Goal: Task Accomplishment & Management: Manage account settings

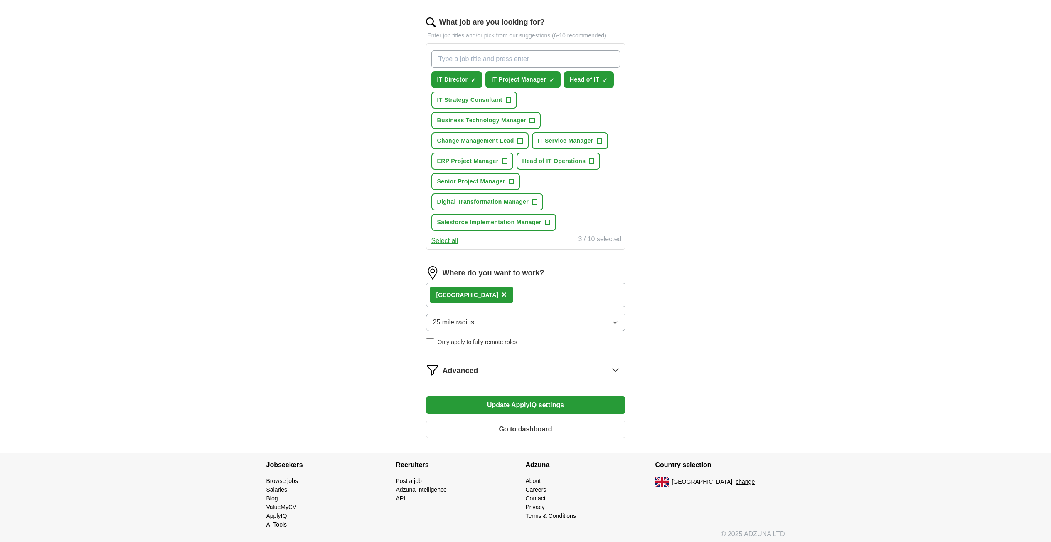
scroll to position [266, 0]
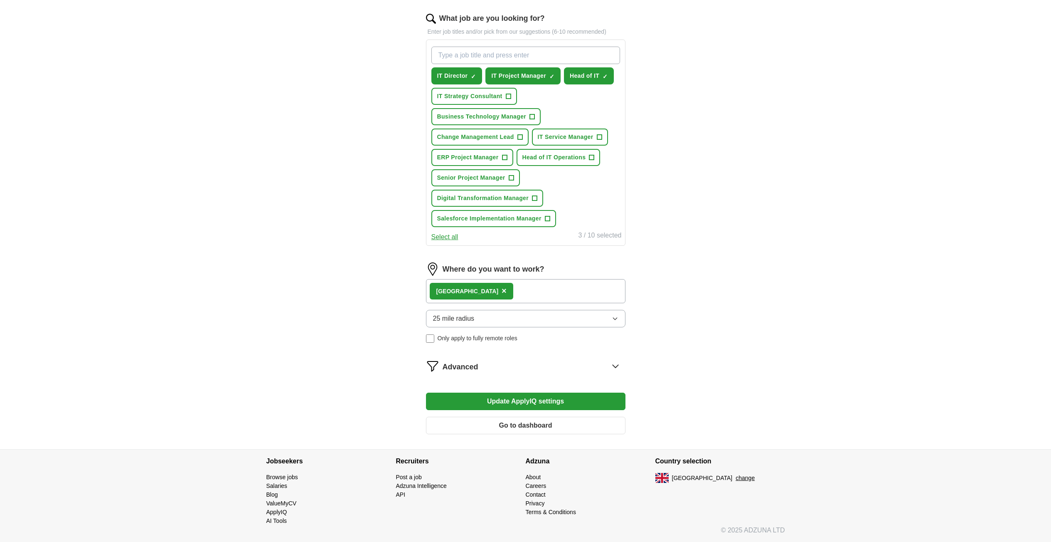
click at [481, 422] on button "Go to dashboard" at bounding box center [525, 424] width 199 height 17
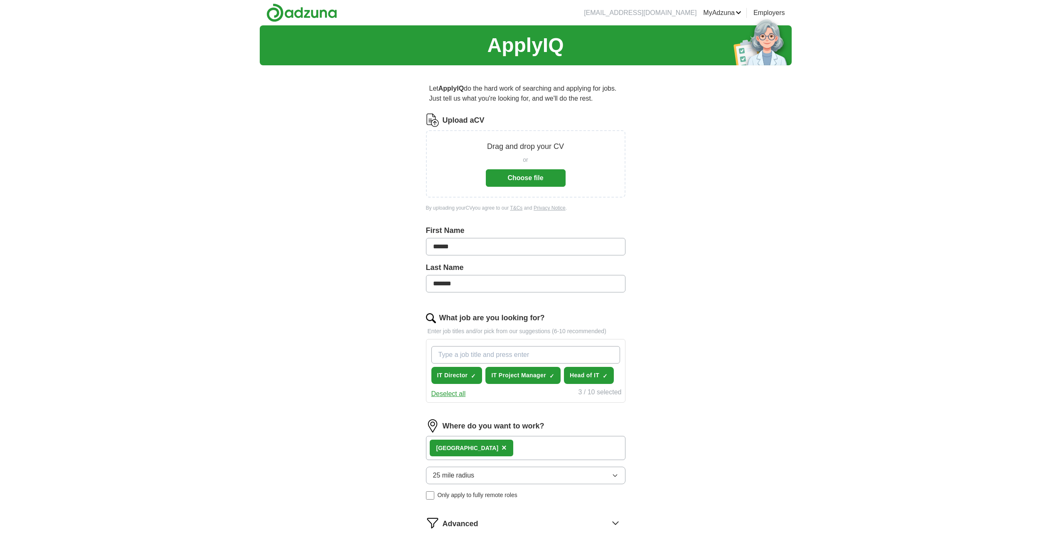
click at [454, 394] on button "Deselect all" at bounding box center [448, 394] width 34 height 10
click at [502, 447] on span "×" at bounding box center [504, 447] width 5 height 9
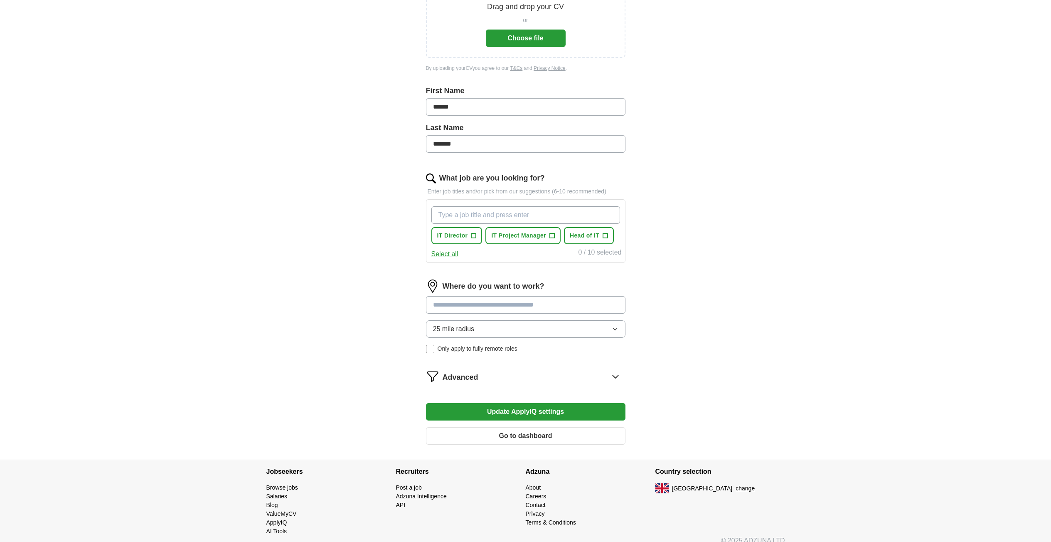
scroll to position [150, 0]
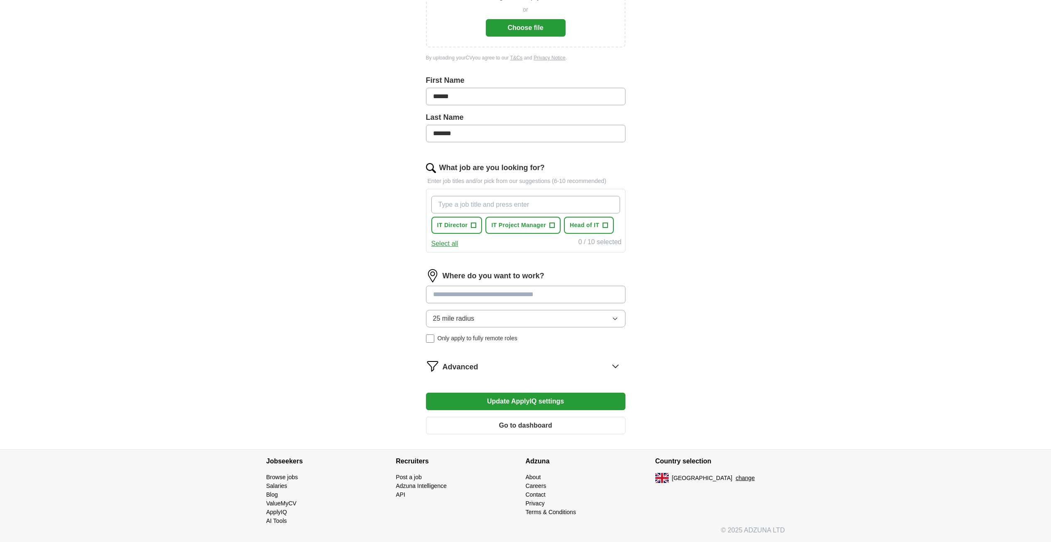
click at [522, 402] on button "Update ApplyIQ settings" at bounding box center [525, 400] width 199 height 17
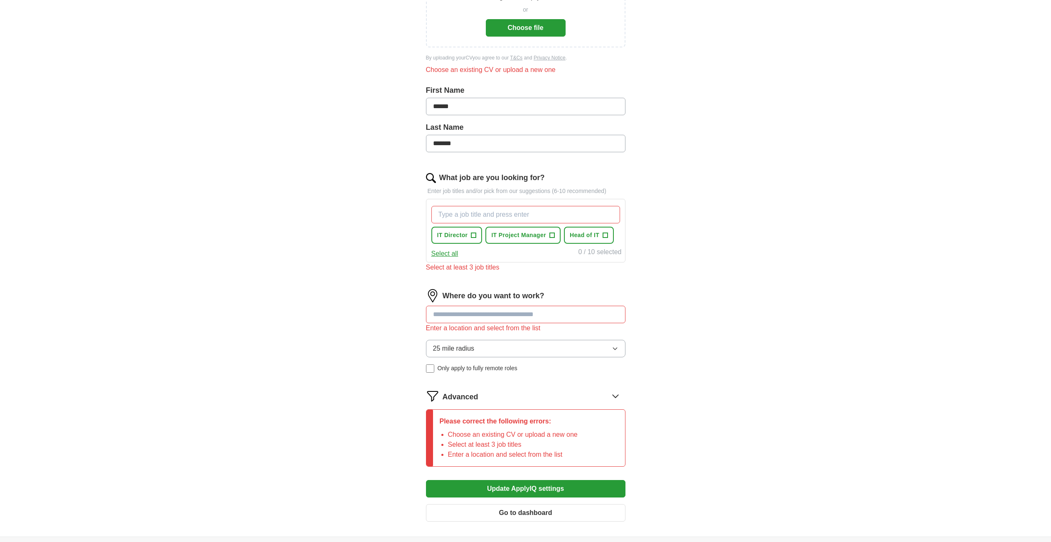
click at [520, 516] on button "Go to dashboard" at bounding box center [525, 512] width 199 height 17
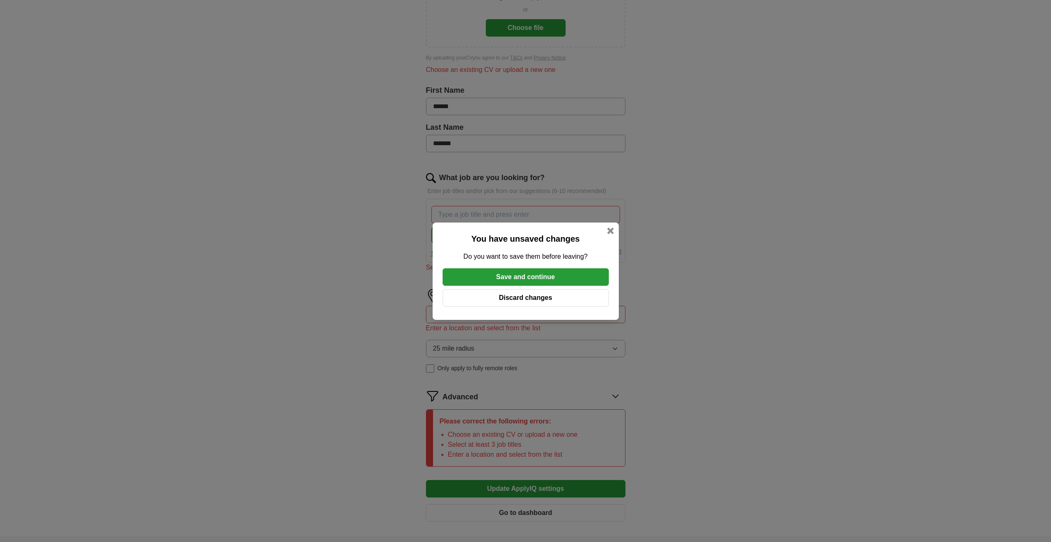
click at [535, 276] on button "Save and continue" at bounding box center [526, 276] width 166 height 17
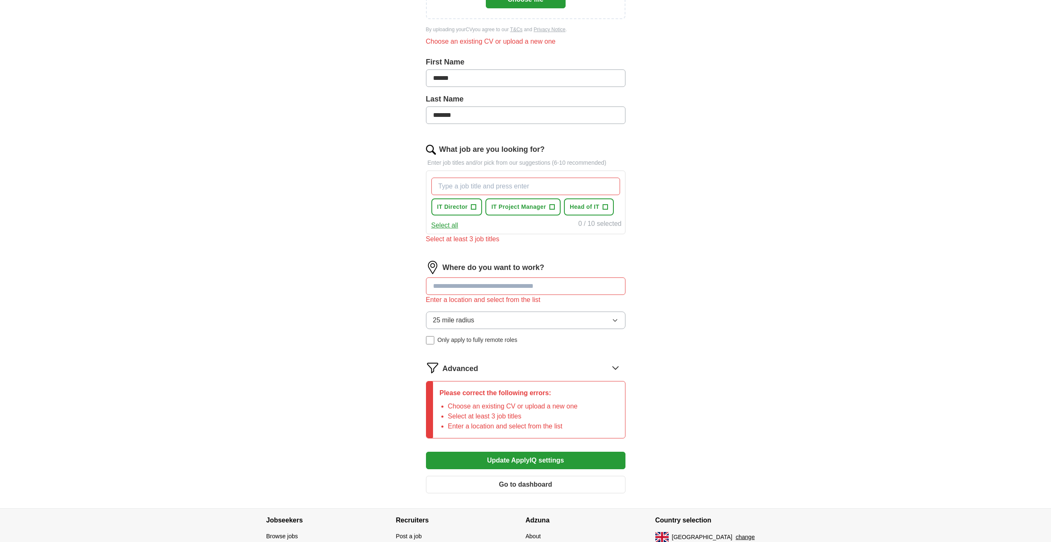
scroll to position [237, 0]
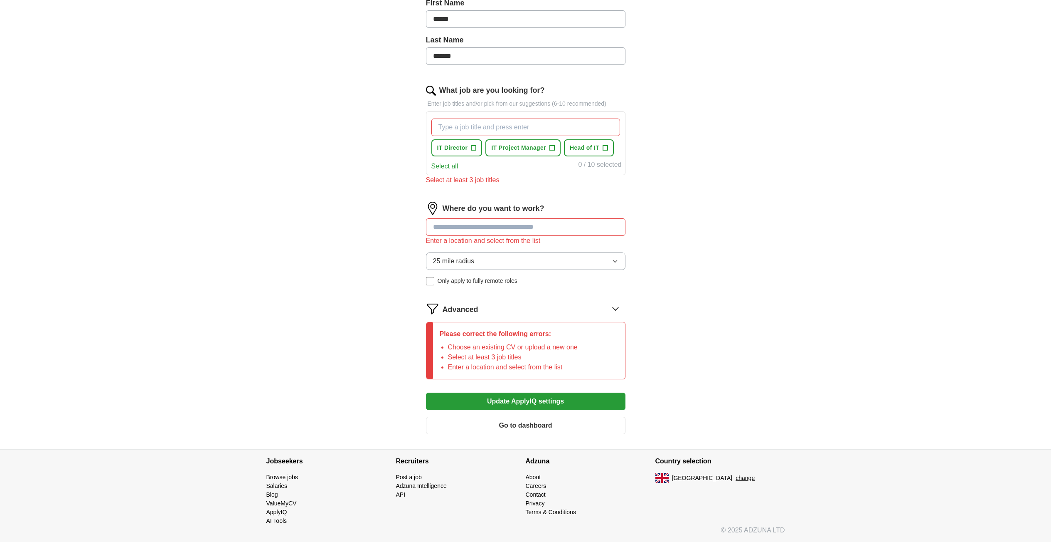
click at [555, 419] on button "Go to dashboard" at bounding box center [525, 424] width 199 height 17
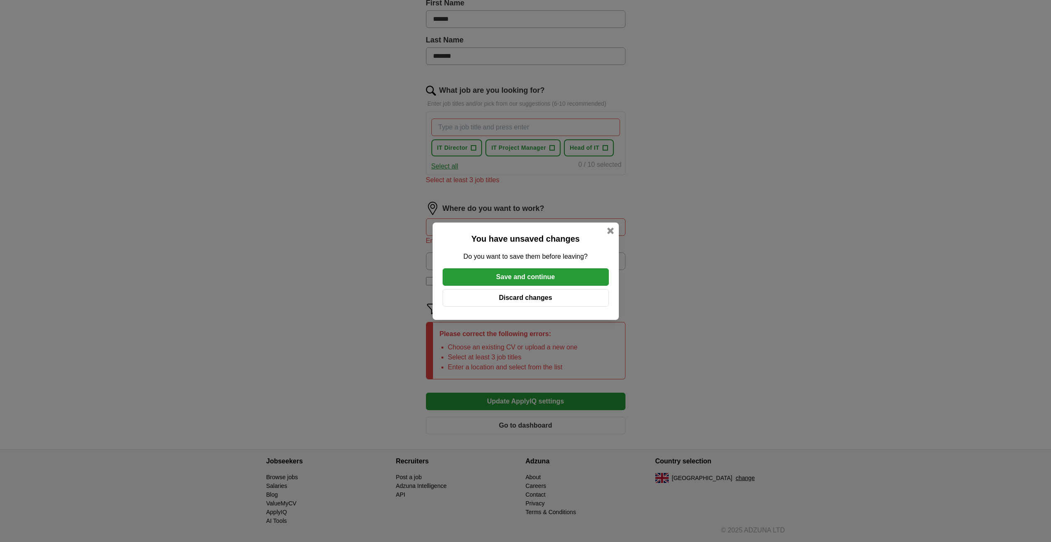
click at [544, 300] on button "Discard changes" at bounding box center [526, 297] width 166 height 17
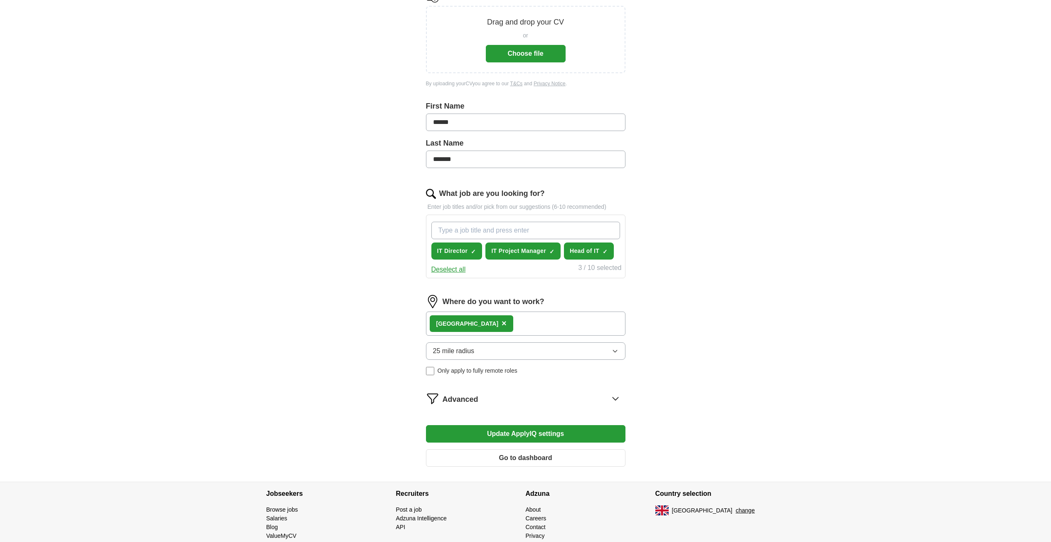
scroll to position [125, 0]
click at [456, 269] on button "Deselect all" at bounding box center [448, 269] width 34 height 10
click at [604, 251] on span "+" at bounding box center [605, 250] width 5 height 7
click at [522, 433] on button "Update ApplyIQ settings" at bounding box center [525, 432] width 199 height 17
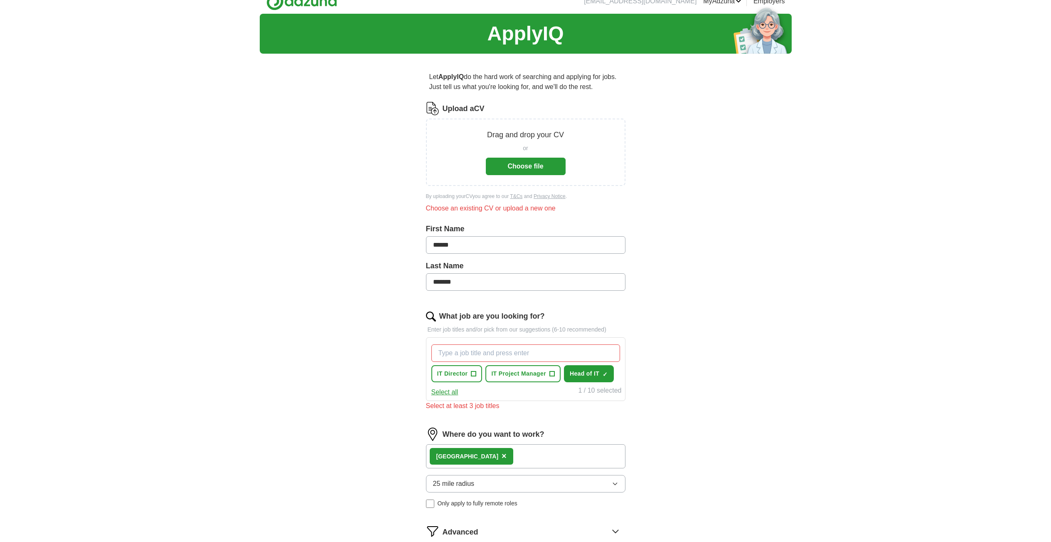
scroll to position [0, 0]
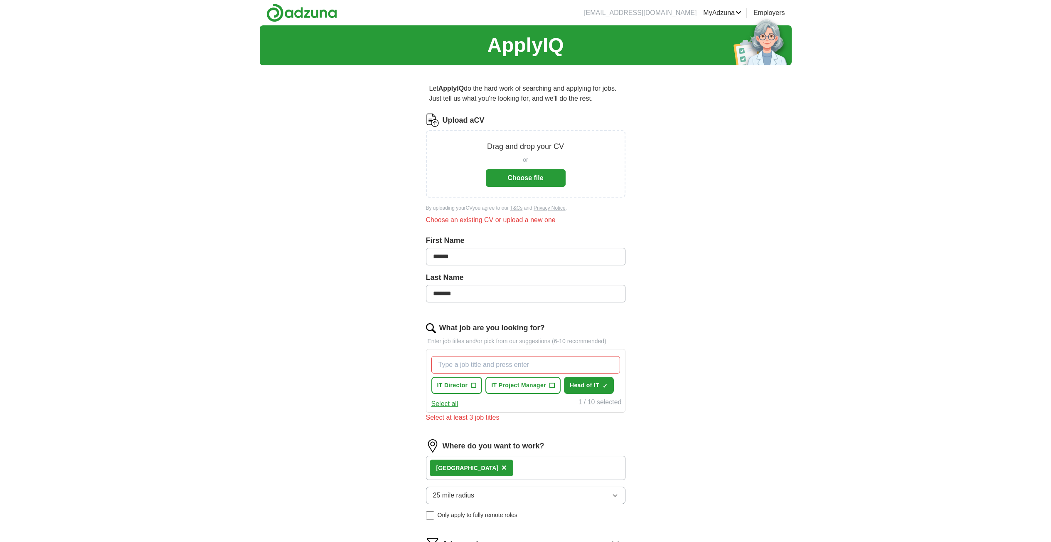
click at [0, 0] on link "Preferences" at bounding box center [0, 0] width 0 height 0
